Goal: Information Seeking & Learning: Learn about a topic

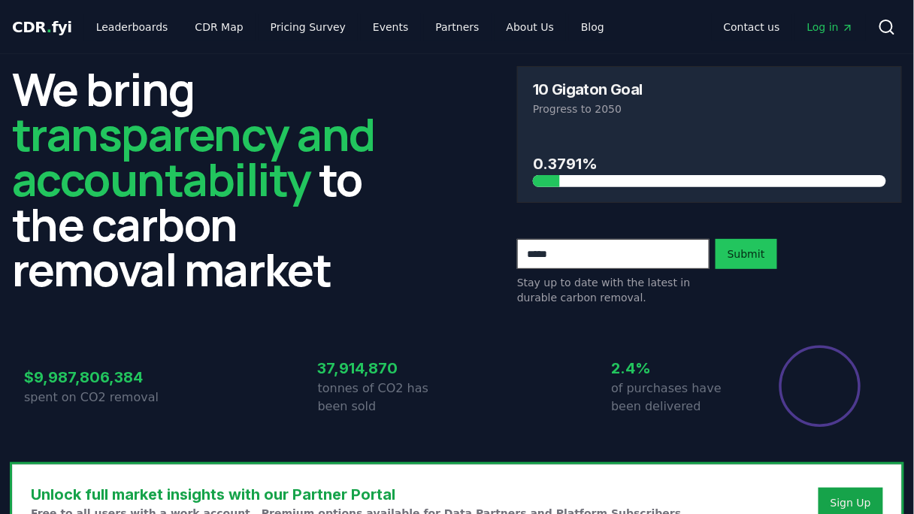
click at [430, 179] on div "We bring transparency and accountability to the carbon removal market 10 Gigato…" at bounding box center [457, 185] width 890 height 239
click at [456, 159] on div "We bring transparency and accountability to the carbon removal market 10 Gigato…" at bounding box center [457, 185] width 890 height 239
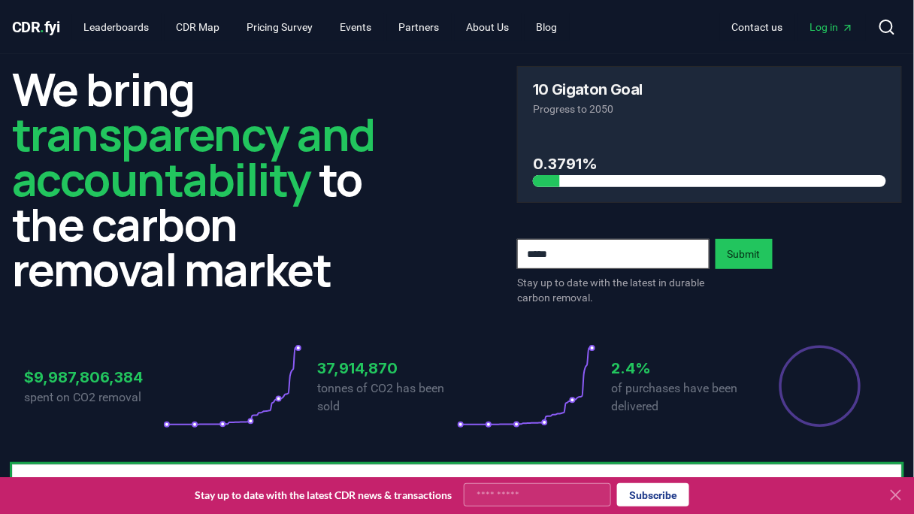
click at [426, 139] on div "We bring transparency and accountability to the carbon removal market 10 Gigato…" at bounding box center [457, 185] width 890 height 239
drag, startPoint x: 426, startPoint y: 139, endPoint x: 423, endPoint y: 126, distance: 13.1
click at [423, 126] on div "We bring transparency and accountability to the carbon removal market 10 Gigato…" at bounding box center [457, 185] width 890 height 239
click at [469, 126] on div "We bring transparency and accountability to the carbon removal market 10 Gigato…" at bounding box center [457, 185] width 890 height 239
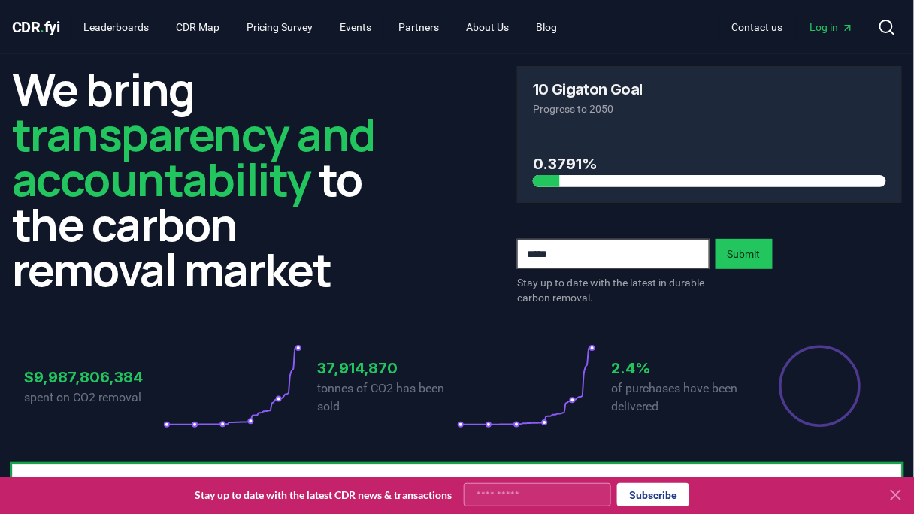
click at [498, 155] on div "We bring transparency and accountability to the carbon removal market 10 Gigato…" at bounding box center [457, 185] width 890 height 239
click at [478, 159] on div "We bring transparency and accountability to the carbon removal market 10 Gigato…" at bounding box center [457, 185] width 890 height 239
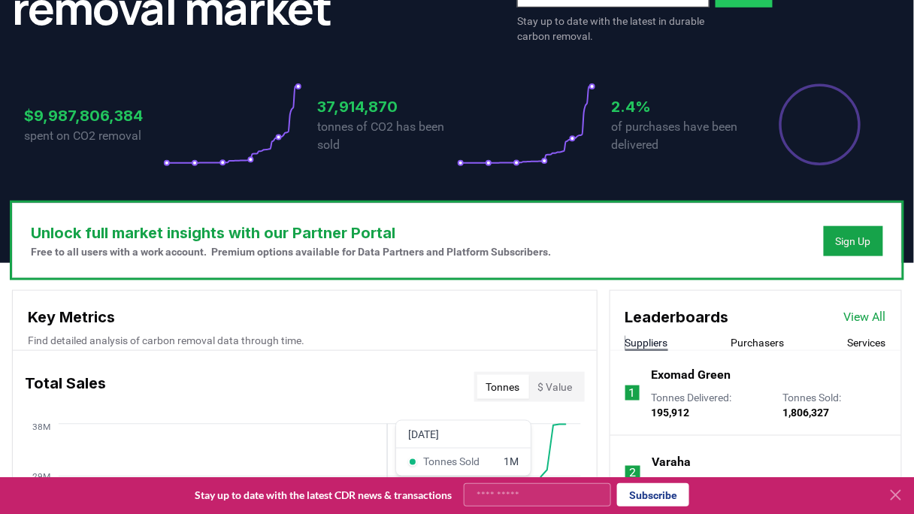
scroll to position [241, 0]
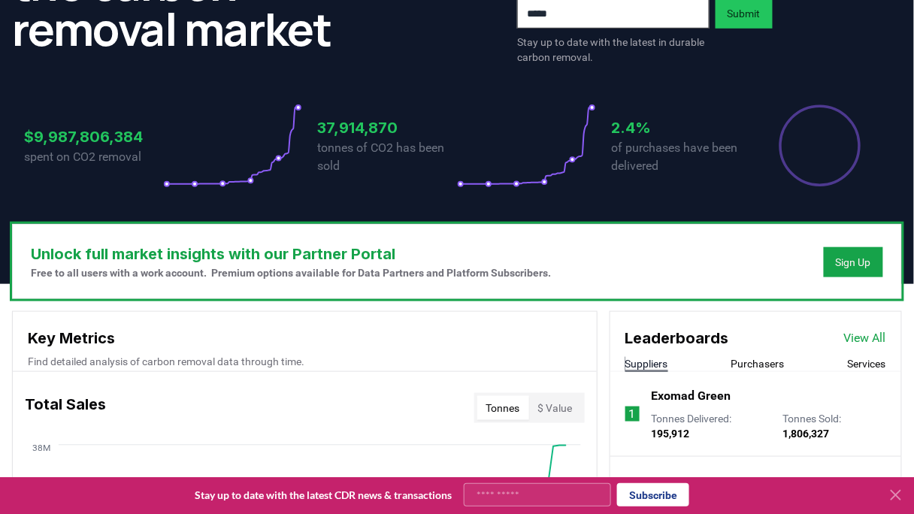
click at [896, 494] on icon at bounding box center [896, 495] width 18 height 18
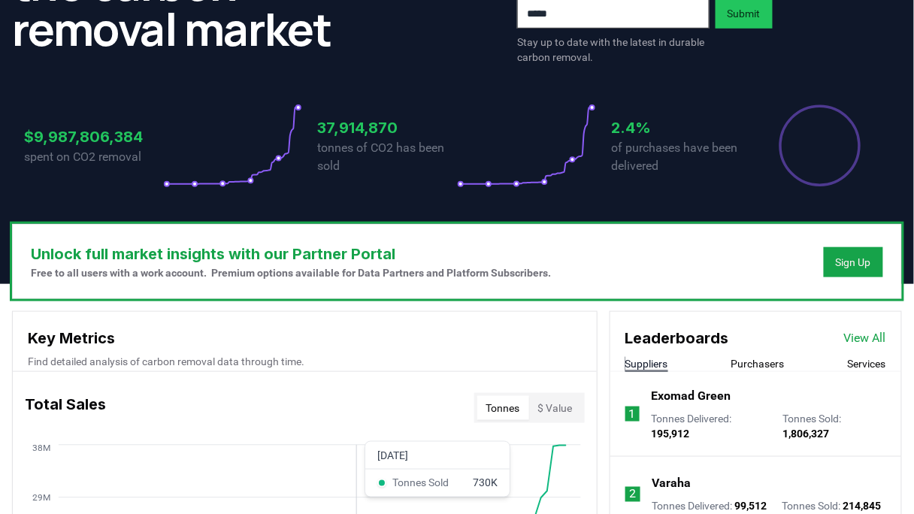
drag, startPoint x: 360, startPoint y: 477, endPoint x: 289, endPoint y: 419, distance: 91.9
drag, startPoint x: 289, startPoint y: 419, endPoint x: 274, endPoint y: 416, distance: 14.5
click at [274, 416] on div "Total Sales Tonnes $ Value" at bounding box center [305, 408] width 584 height 54
drag, startPoint x: 277, startPoint y: 407, endPoint x: 314, endPoint y: 394, distance: 39.2
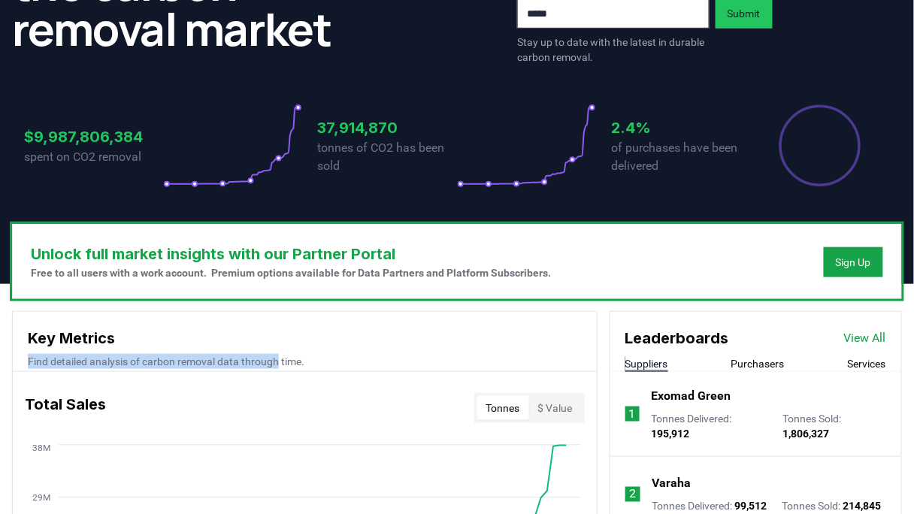
drag, startPoint x: 314, startPoint y: 394, endPoint x: 286, endPoint y: 350, distance: 52.1
click at [286, 350] on div "Key Metrics Find detailed analysis of carbon removal data through time." at bounding box center [305, 342] width 584 height 60
click at [313, 352] on div "Key Metrics Find detailed analysis of carbon removal data through time." at bounding box center [305, 342] width 584 height 60
click at [361, 356] on p "Find detailed analysis of carbon removal data through time." at bounding box center [305, 361] width 554 height 15
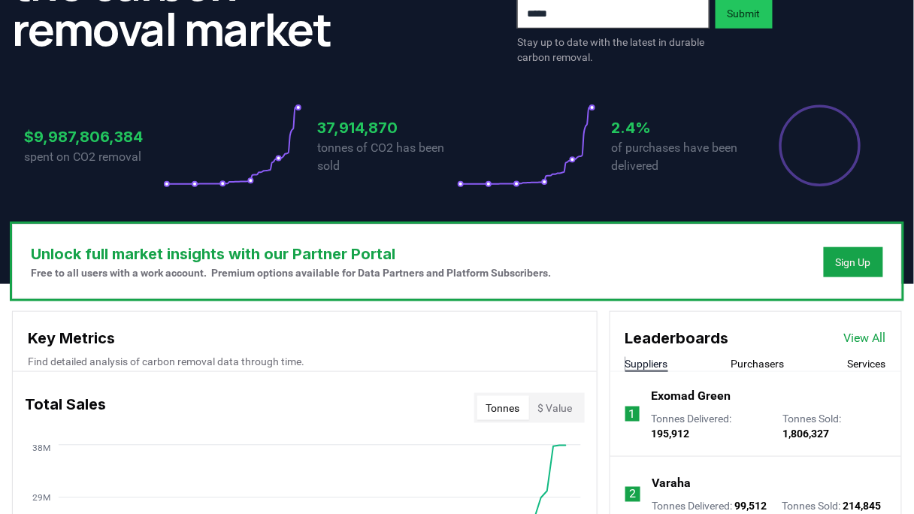
drag, startPoint x: 465, startPoint y: 309, endPoint x: 414, endPoint y: 340, distance: 59.7
click at [414, 340] on h3 "Key Metrics" at bounding box center [305, 338] width 554 height 23
click at [424, 344] on h3 "Key Metrics" at bounding box center [305, 338] width 554 height 23
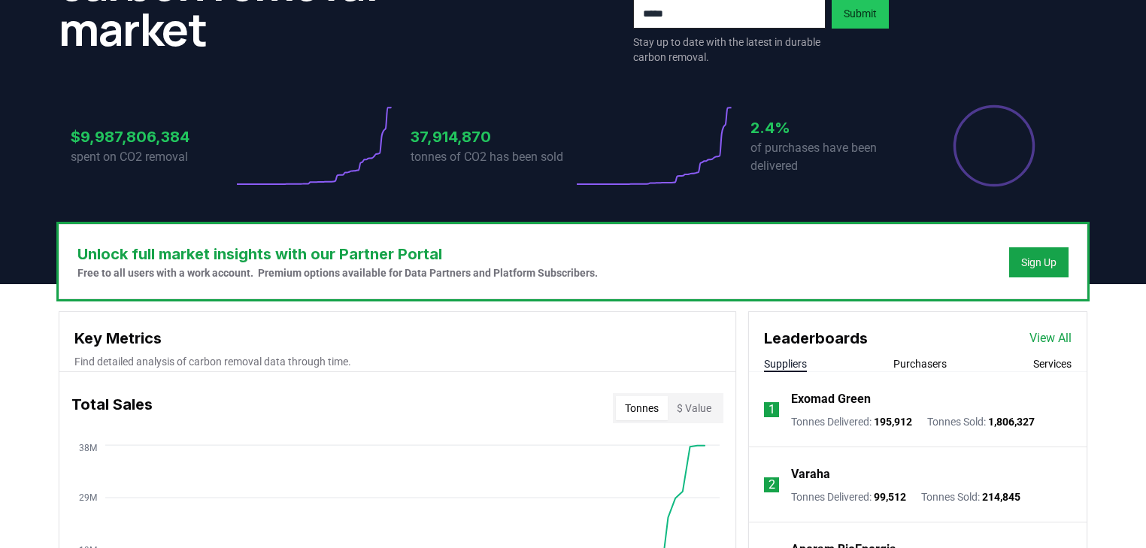
click at [597, 254] on h3 "Unlock full market insights with our Partner Portal" at bounding box center [337, 254] width 520 height 23
click at [680, 271] on div "Unlock full market insights with our Partner Portal Free to all users with a wo…" at bounding box center [572, 262] width 1027 height 74
drag, startPoint x: 656, startPoint y: 271, endPoint x: 647, endPoint y: 274, distance: 8.8
click at [647, 274] on div "Unlock full market insights with our Partner Portal Free to all users with a wo…" at bounding box center [572, 262] width 1027 height 74
drag, startPoint x: 610, startPoint y: 276, endPoint x: 588, endPoint y: 277, distance: 22.6
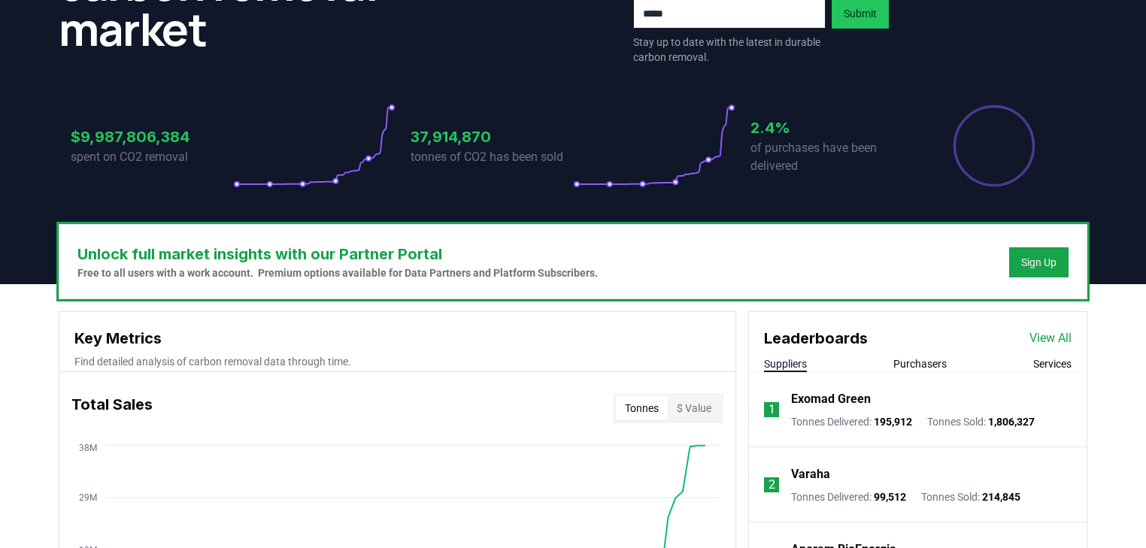
click at [588, 277] on p "Free to all users with a work account. Premium options available for Data Partn…" at bounding box center [337, 272] width 520 height 15
drag, startPoint x: 683, startPoint y: 267, endPoint x: 755, endPoint y: 268, distance: 72.2
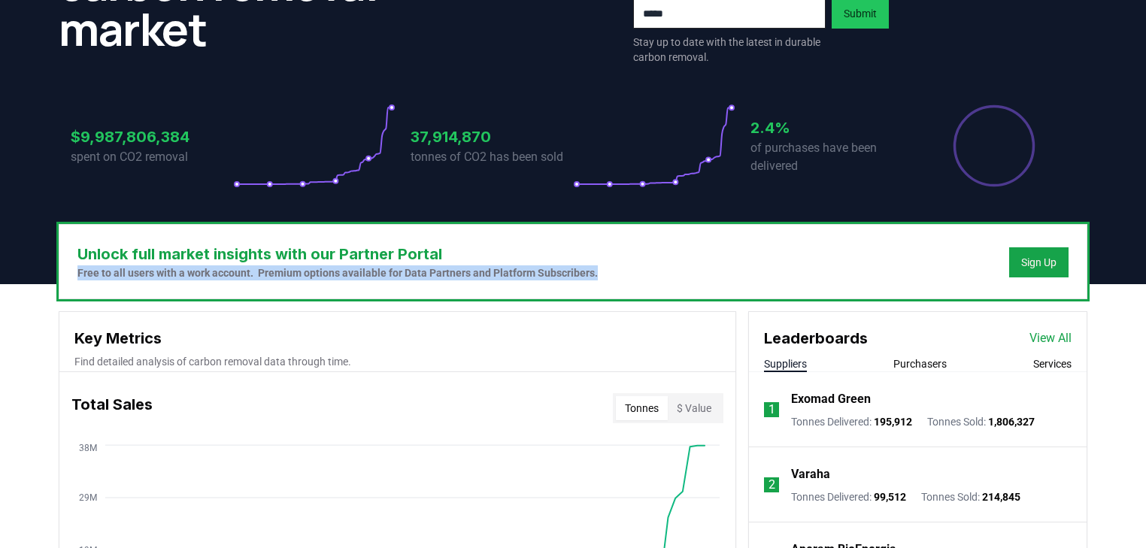
drag, startPoint x: 755, startPoint y: 268, endPoint x: 637, endPoint y: 266, distance: 118.0
click at [637, 266] on div "Unlock full market insights with our Partner Portal Free to all users with a wo…" at bounding box center [572, 262] width 1027 height 74
click at [579, 264] on h3 "Unlock full market insights with our Partner Portal" at bounding box center [337, 254] width 520 height 23
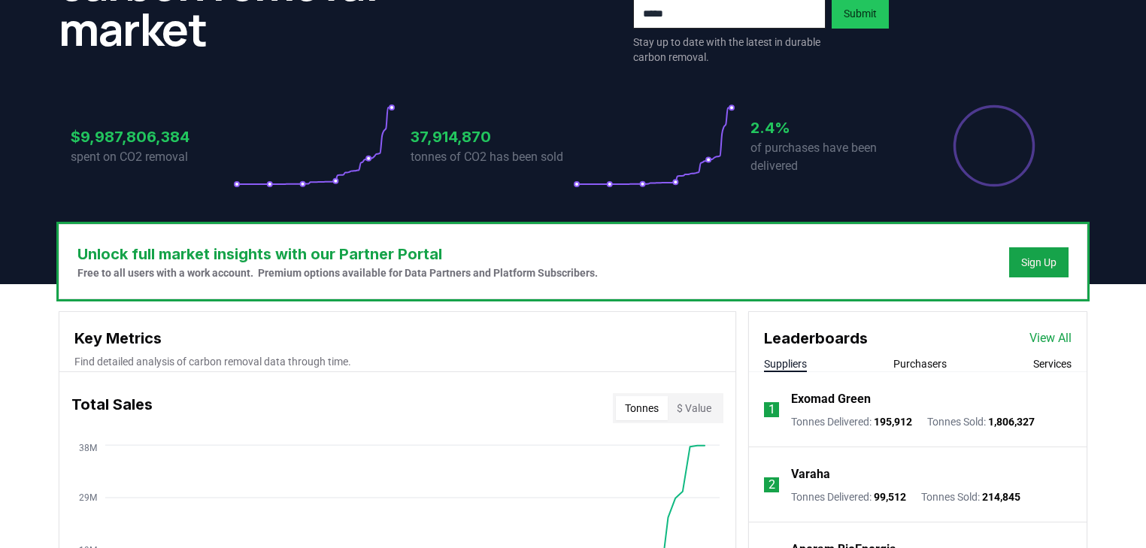
click at [650, 265] on div "Unlock full market insights with our Partner Portal Free to all users with a wo…" at bounding box center [572, 262] width 1027 height 74
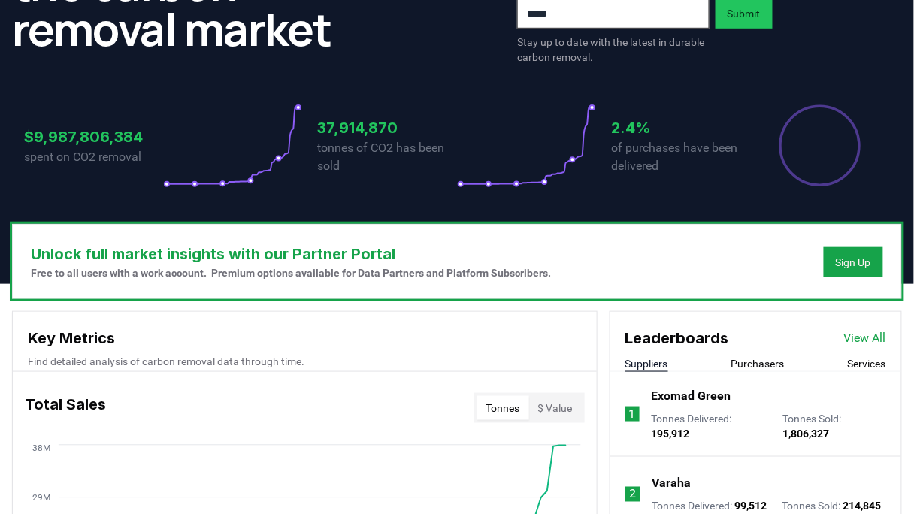
click at [425, 297] on div "Unlock full market insights with our Partner Portal Free to all users with a wo…" at bounding box center [457, 262] width 889 height 74
click at [483, 279] on p "Free to all users with a work account. Premium options available for Data Partn…" at bounding box center [291, 272] width 520 height 15
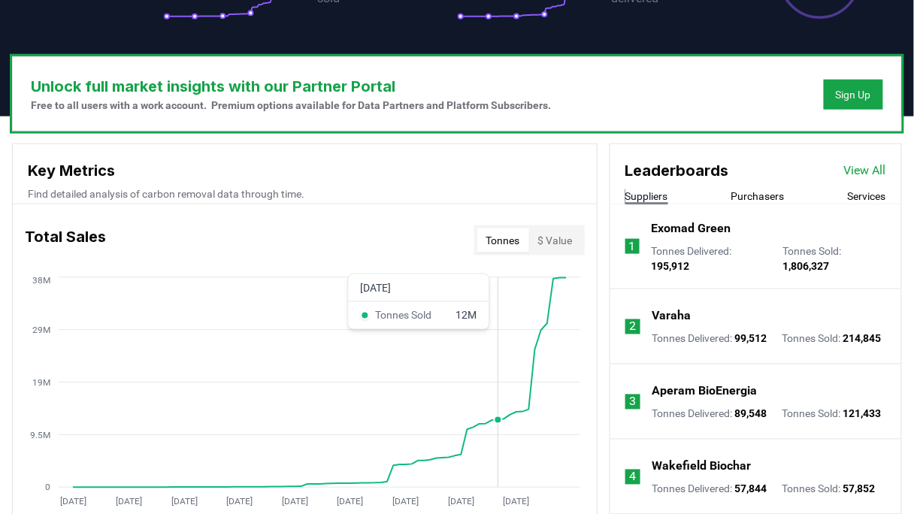
scroll to position [481, 0]
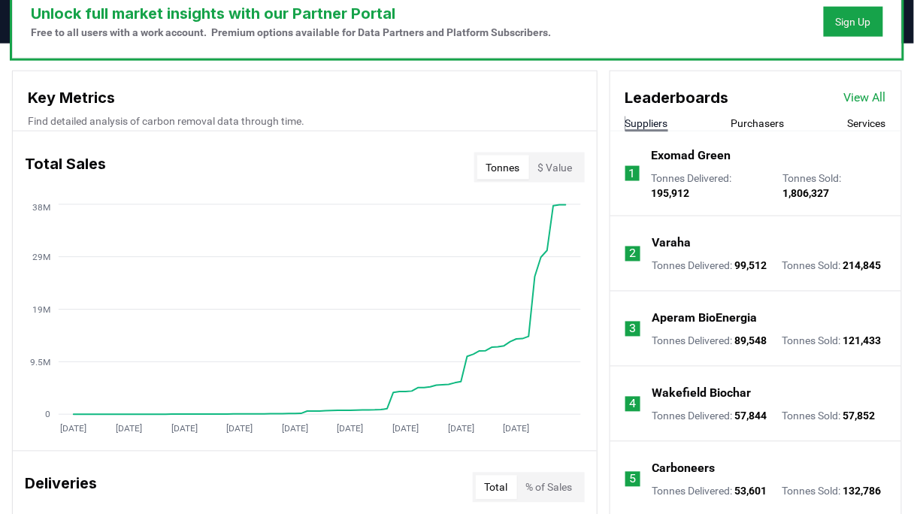
click at [519, 138] on div "Total Sales Tonnes $ Value [DATE] [DATE] [DATE] [DATE] [DATE] [DATE] [DATE] [DA…" at bounding box center [305, 291] width 584 height 319
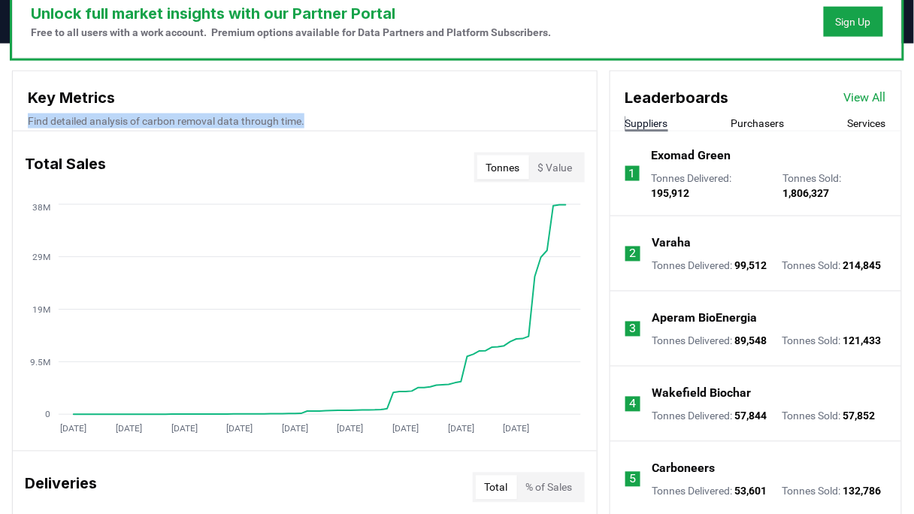
click at [528, 111] on div "Key Metrics Find detailed analysis of carbon removal data through time." at bounding box center [305, 101] width 584 height 60
drag, startPoint x: 521, startPoint y: 105, endPoint x: 528, endPoint y: 100, distance: 8.6
click at [521, 105] on h3 "Key Metrics" at bounding box center [305, 97] width 554 height 23
click at [528, 93] on h3 "Key Metrics" at bounding box center [305, 97] width 554 height 23
click at [532, 91] on h3 "Key Metrics" at bounding box center [305, 97] width 554 height 23
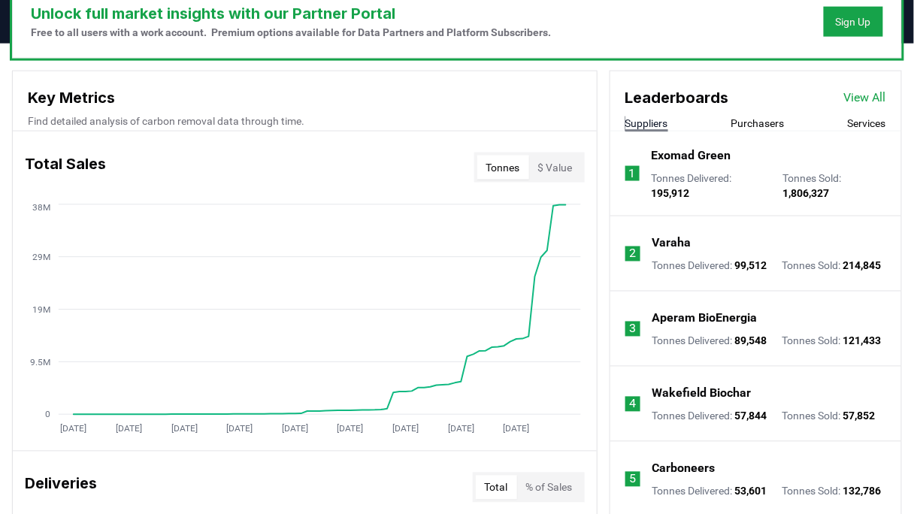
click at [565, 91] on h3 "Key Metrics" at bounding box center [305, 97] width 554 height 23
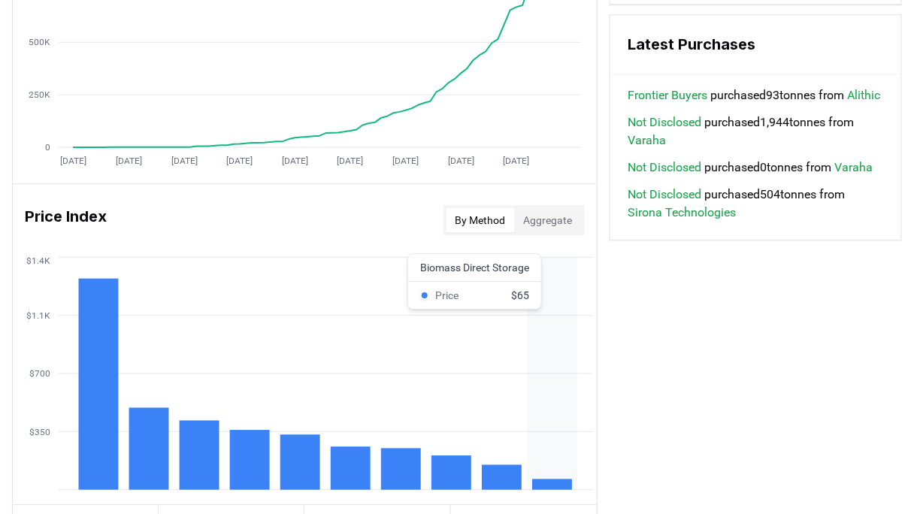
scroll to position [1083, 0]
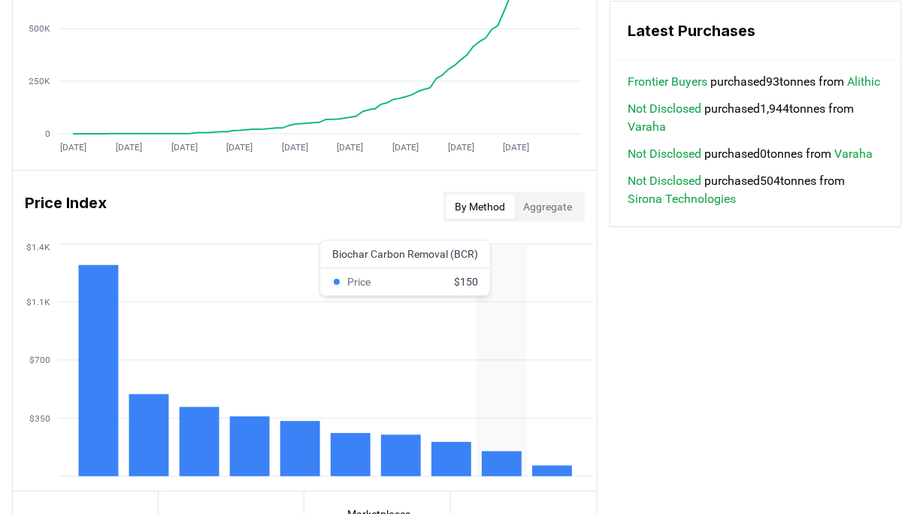
drag, startPoint x: 519, startPoint y: 322, endPoint x: 680, endPoint y: 379, distance: 170.7
drag, startPoint x: 683, startPoint y: 379, endPoint x: 668, endPoint y: 398, distance: 24.1
click at [668, 398] on div "Key Metrics Find detailed analysis of carbon removal data through time. Total S…" at bounding box center [457, 27] width 890 height 1116
drag, startPoint x: 773, startPoint y: 401, endPoint x: 672, endPoint y: 396, distance: 100.9
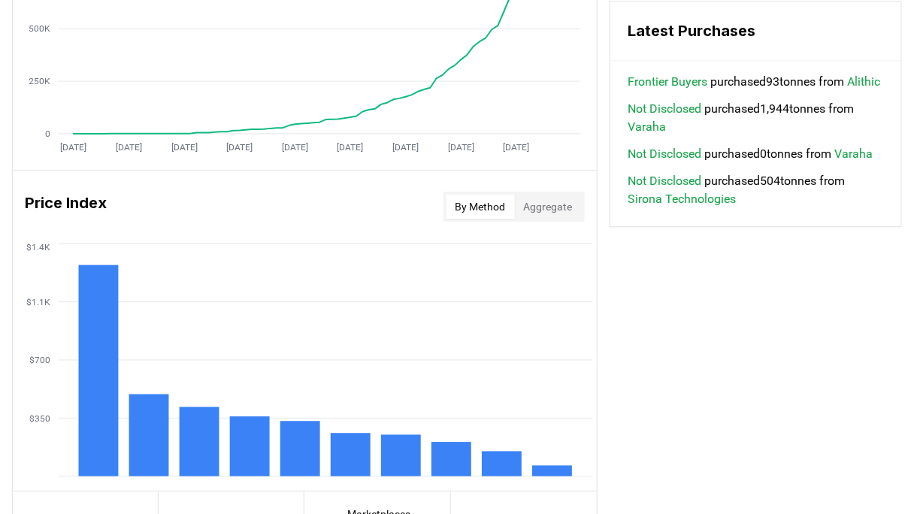
click at [672, 396] on div "Key Metrics Find detailed analysis of carbon removal data through time. Total S…" at bounding box center [457, 27] width 890 height 1116
click at [664, 396] on div "Key Metrics Find detailed analysis of carbon removal data through time. Total S…" at bounding box center [457, 27] width 890 height 1116
drag, startPoint x: 716, startPoint y: 389, endPoint x: 691, endPoint y: 390, distance: 24.8
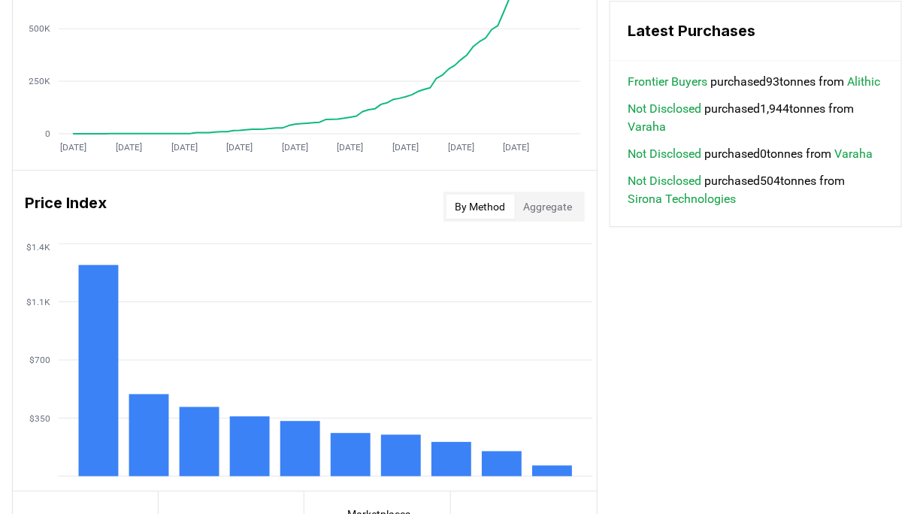
click at [690, 390] on div "Key Metrics Find detailed analysis of carbon removal data through time. Total S…" at bounding box center [457, 27] width 890 height 1116
click at [689, 389] on div "Key Metrics Find detailed analysis of carbon removal data through time. Total S…" at bounding box center [457, 27] width 890 height 1116
drag, startPoint x: 753, startPoint y: 386, endPoint x: 726, endPoint y: 386, distance: 27.1
drag, startPoint x: 726, startPoint y: 386, endPoint x: 672, endPoint y: 387, distance: 54.1
drag, startPoint x: 672, startPoint y: 387, endPoint x: 650, endPoint y: 381, distance: 23.3
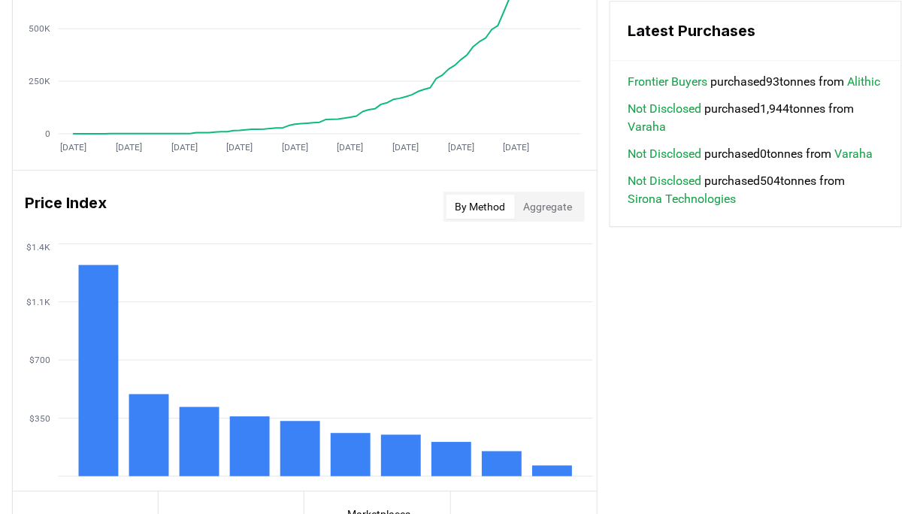
click at [650, 381] on div "Key Metrics Find detailed analysis of carbon removal data through time. Total S…" at bounding box center [457, 27] width 890 height 1116
click at [662, 371] on div "Key Metrics Find detailed analysis of carbon removal data through time. Total S…" at bounding box center [457, 27] width 890 height 1116
drag, startPoint x: 656, startPoint y: 373, endPoint x: 650, endPoint y: 363, distance: 11.1
click at [650, 363] on div "Key Metrics Find detailed analysis of carbon removal data through time. Total S…" at bounding box center [457, 27] width 890 height 1116
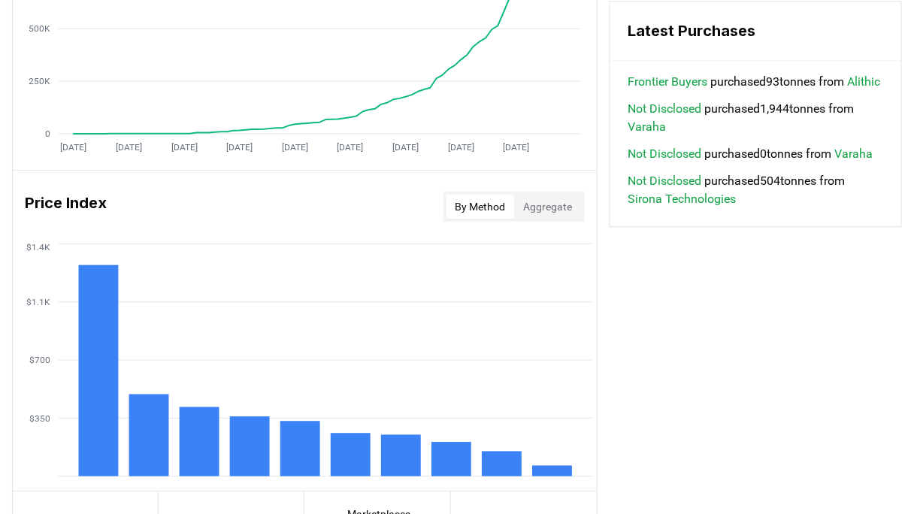
click at [650, 363] on div "Key Metrics Find detailed analysis of carbon removal data through time. Total S…" at bounding box center [457, 27] width 890 height 1116
